Goal: Information Seeking & Learning: Learn about a topic

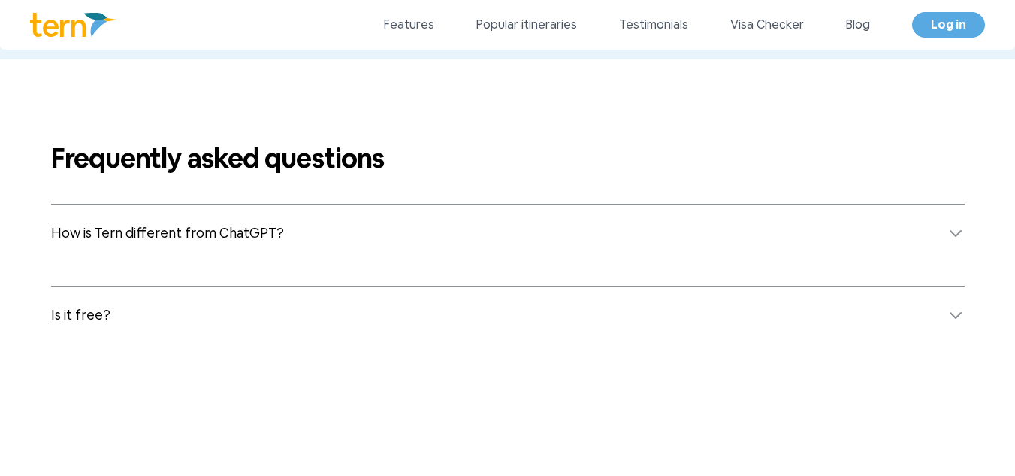
scroll to position [5915, 0]
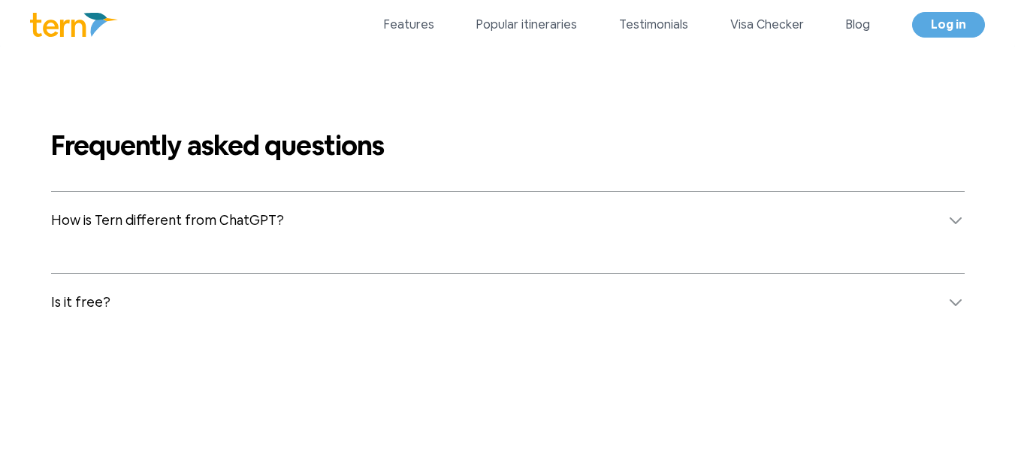
click at [615, 240] on button "How is Tern different from ChatGPT?" at bounding box center [508, 220] width 914 height 57
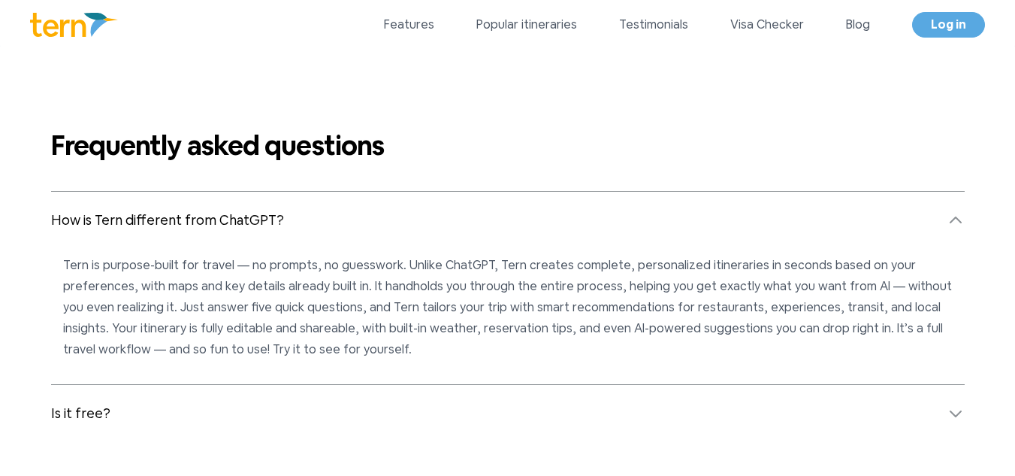
click at [621, 235] on button "How is Tern different from ChatGPT?" at bounding box center [508, 220] width 914 height 57
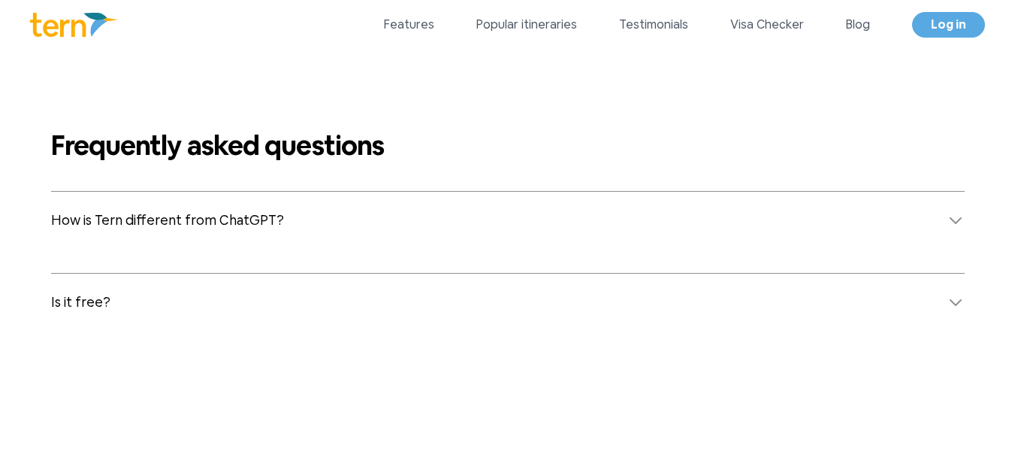
click at [621, 234] on button "How is Tern different from ChatGPT?" at bounding box center [508, 220] width 914 height 57
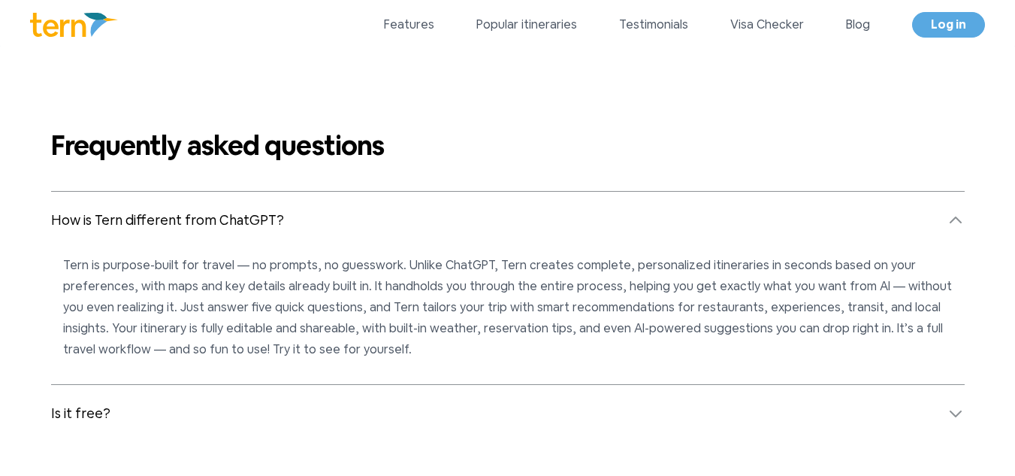
click at [621, 234] on button "How is Tern different from ChatGPT?" at bounding box center [508, 220] width 914 height 57
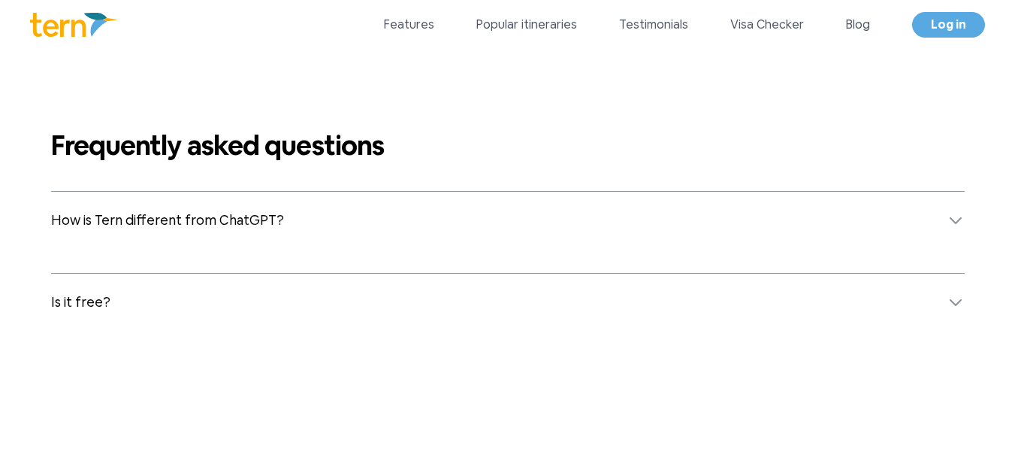
click at [526, 327] on button "Is it free?" at bounding box center [508, 302] width 914 height 57
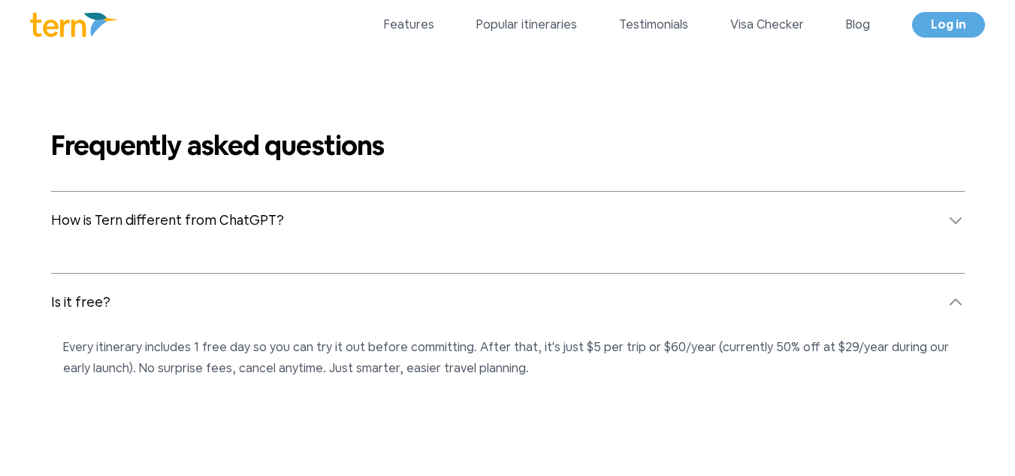
click at [528, 324] on button "Is it free?" at bounding box center [508, 302] width 914 height 57
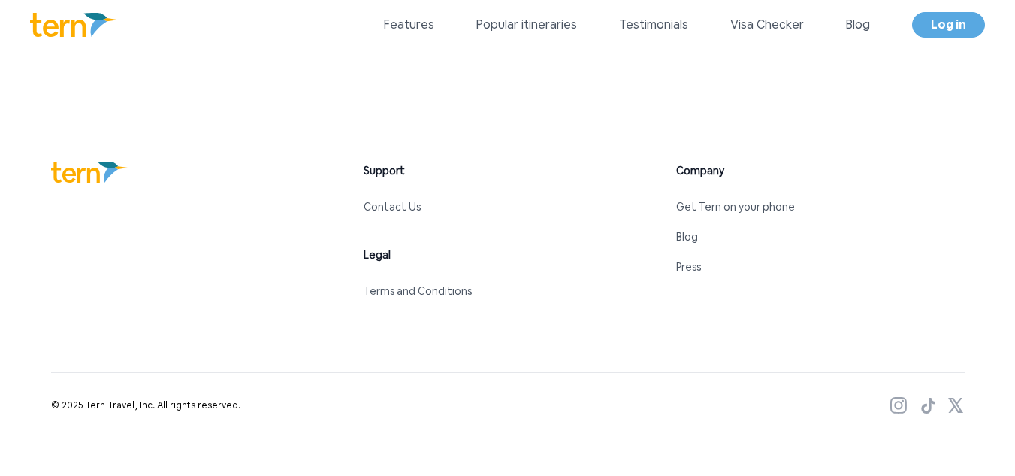
scroll to position [7045, 0]
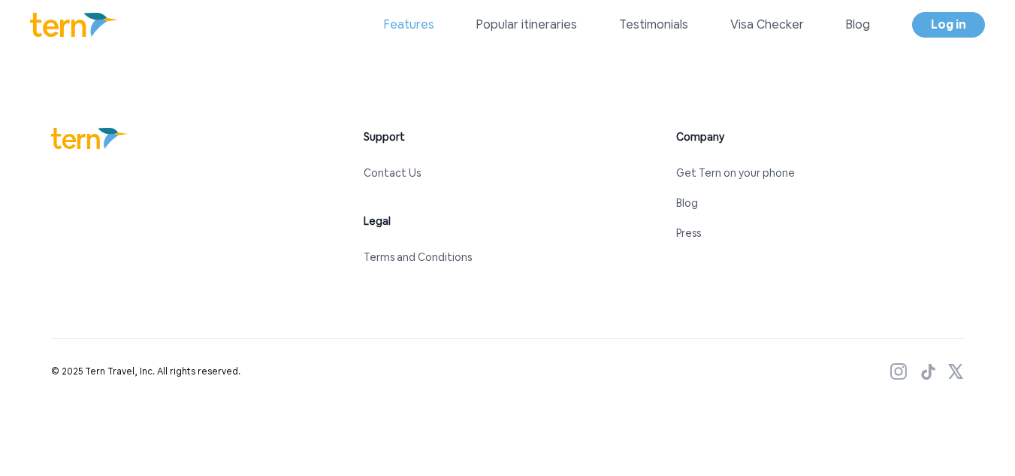
click at [404, 26] on link "Features" at bounding box center [409, 25] width 50 height 18
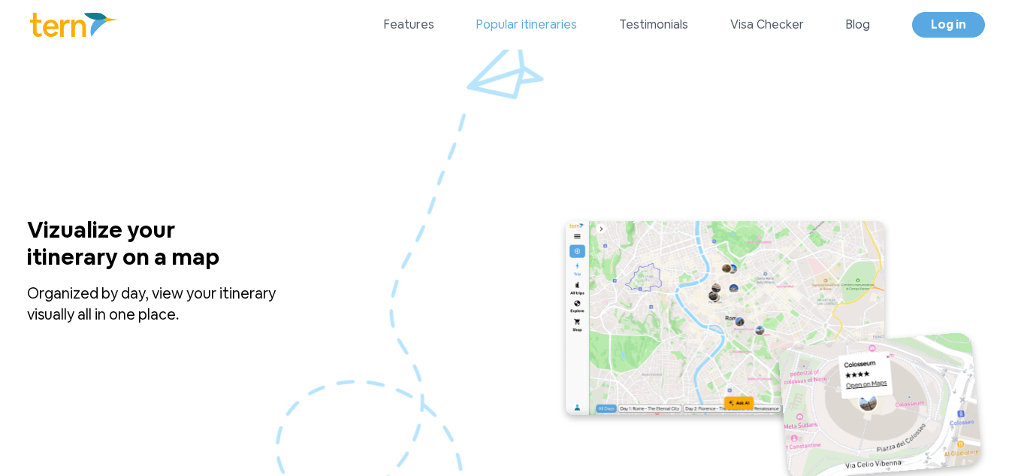
click at [533, 30] on link "Popular itineraries" at bounding box center [526, 25] width 101 height 18
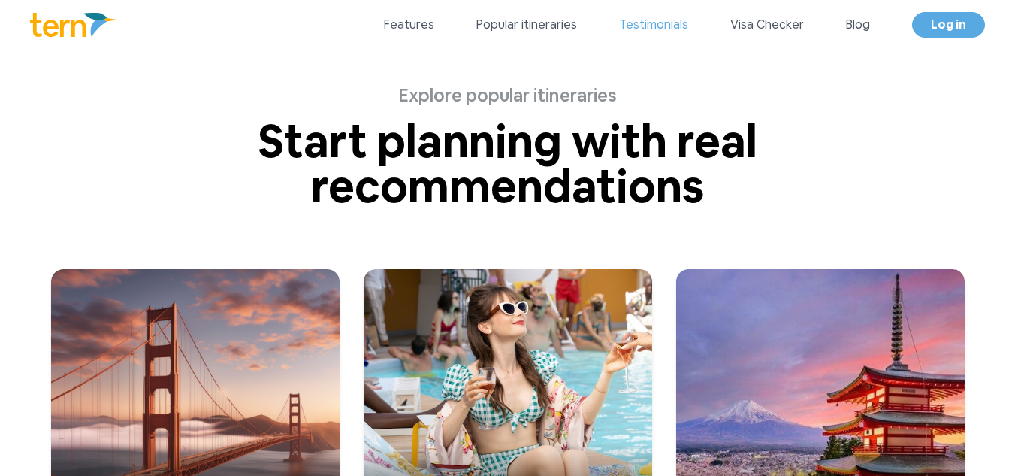
click at [640, 32] on link "Testimonials" at bounding box center [653, 25] width 69 height 18
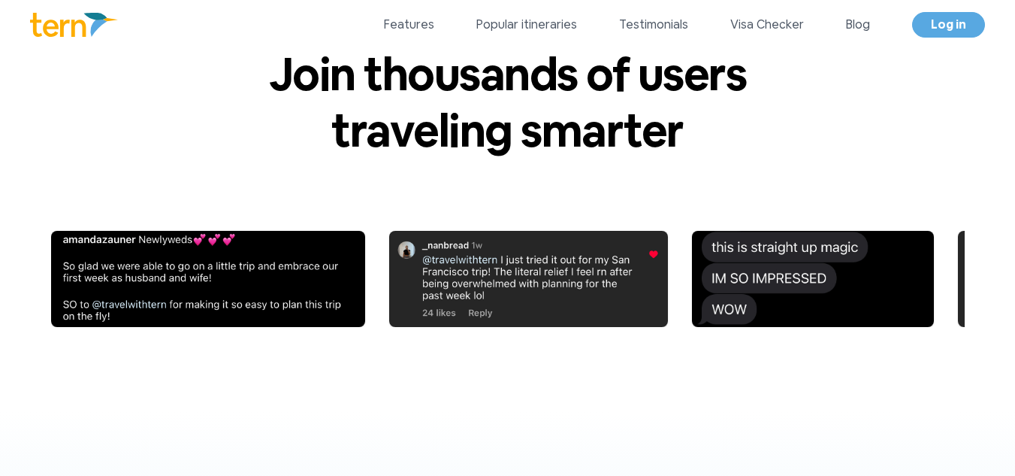
scroll to position [5278, 0]
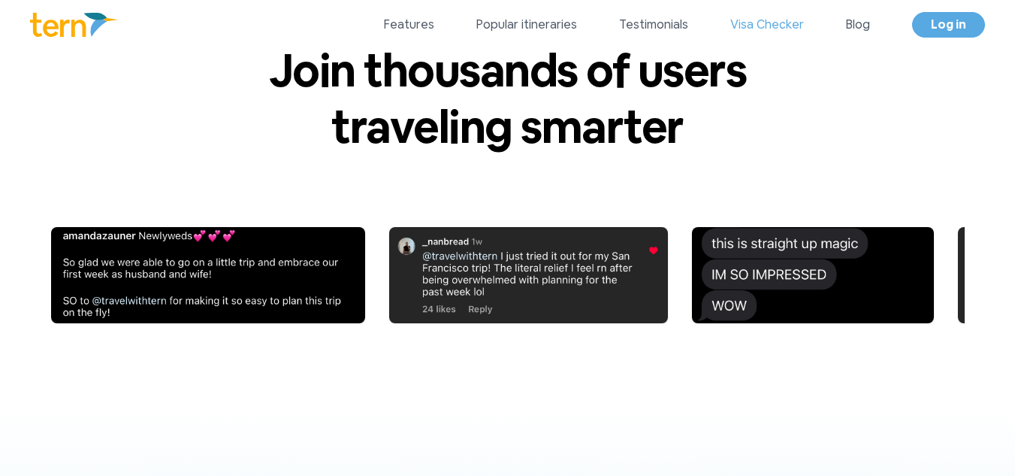
click at [780, 18] on link "Visa Checker" at bounding box center [767, 25] width 74 height 18
click at [861, 24] on link "Blog" at bounding box center [858, 25] width 24 height 18
click at [513, 31] on link "Popular itineraries" at bounding box center [526, 25] width 101 height 18
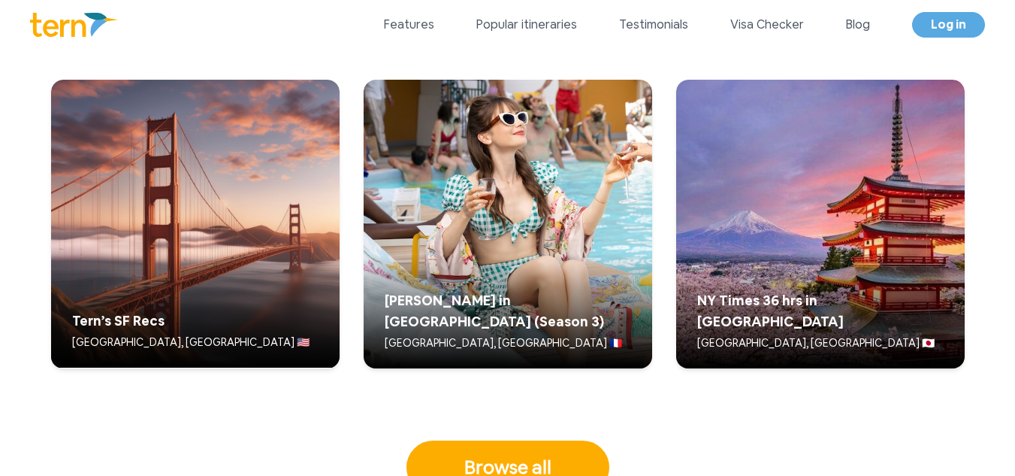
scroll to position [3905, 0]
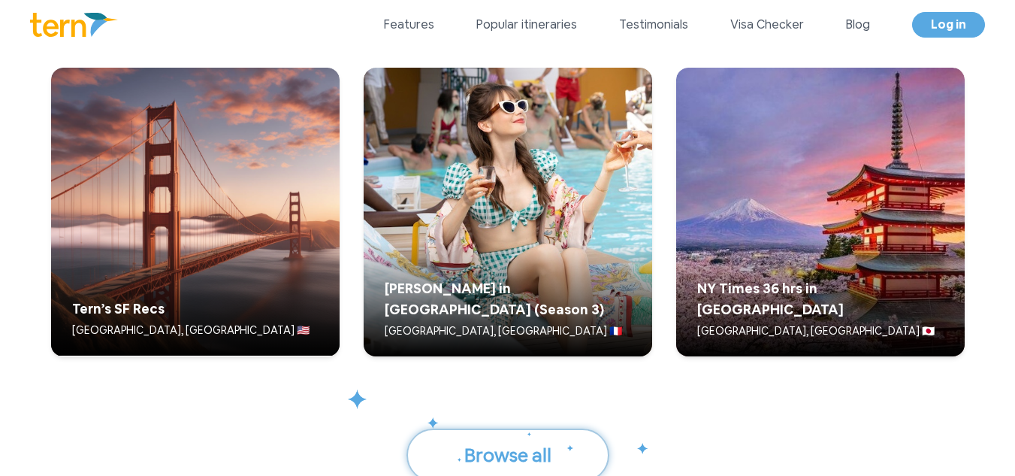
click at [506, 470] on button "Browse all" at bounding box center [508, 455] width 203 height 54
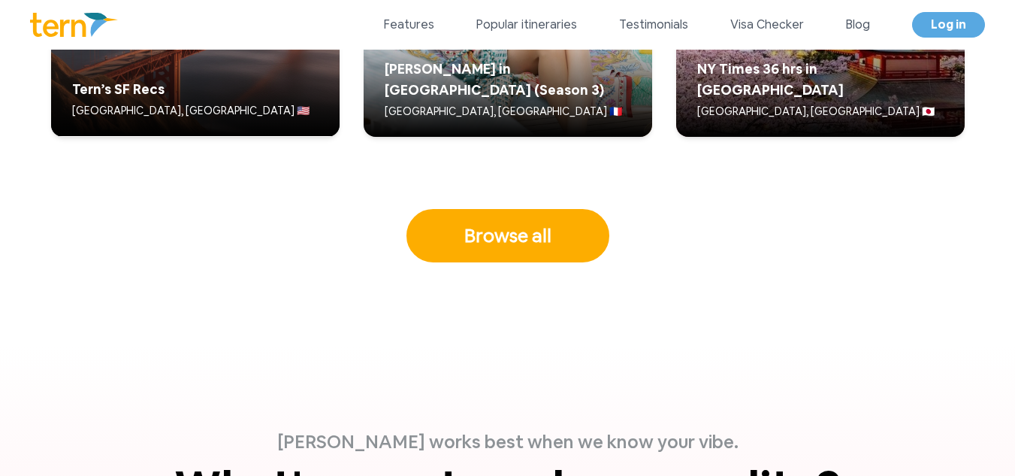
click at [306, 169] on div "Browse all" at bounding box center [508, 212] width 962 height 102
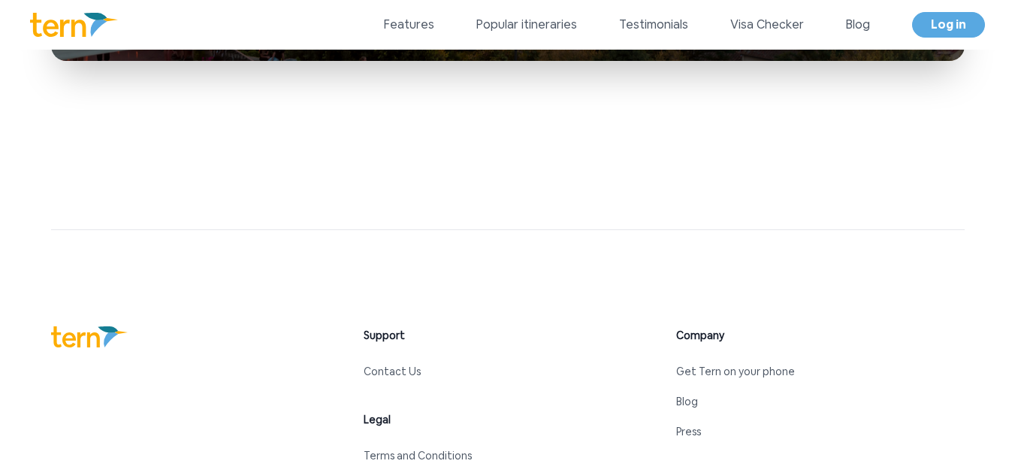
scroll to position [6922, 0]
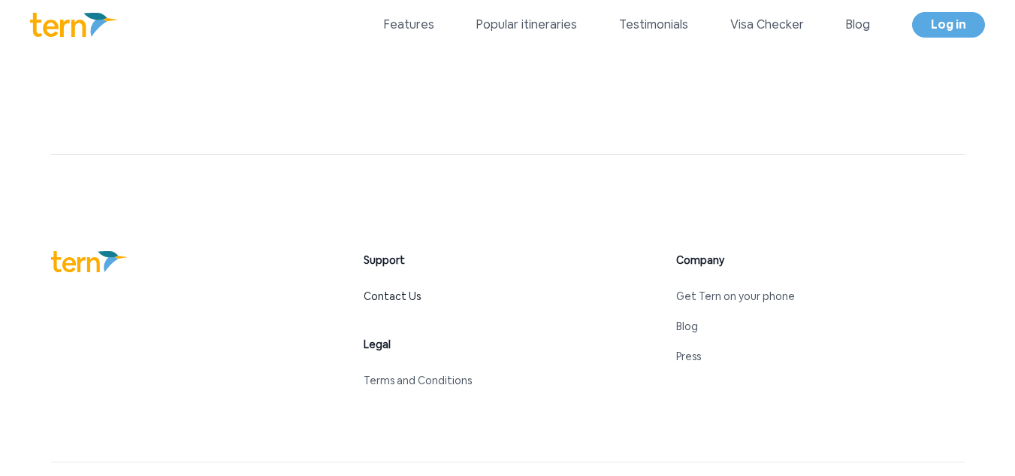
click at [399, 295] on link "Contact Us" at bounding box center [392, 296] width 57 height 14
click at [383, 292] on link "Contact Us" at bounding box center [392, 296] width 57 height 14
